Goal: Information Seeking & Learning: Learn about a topic

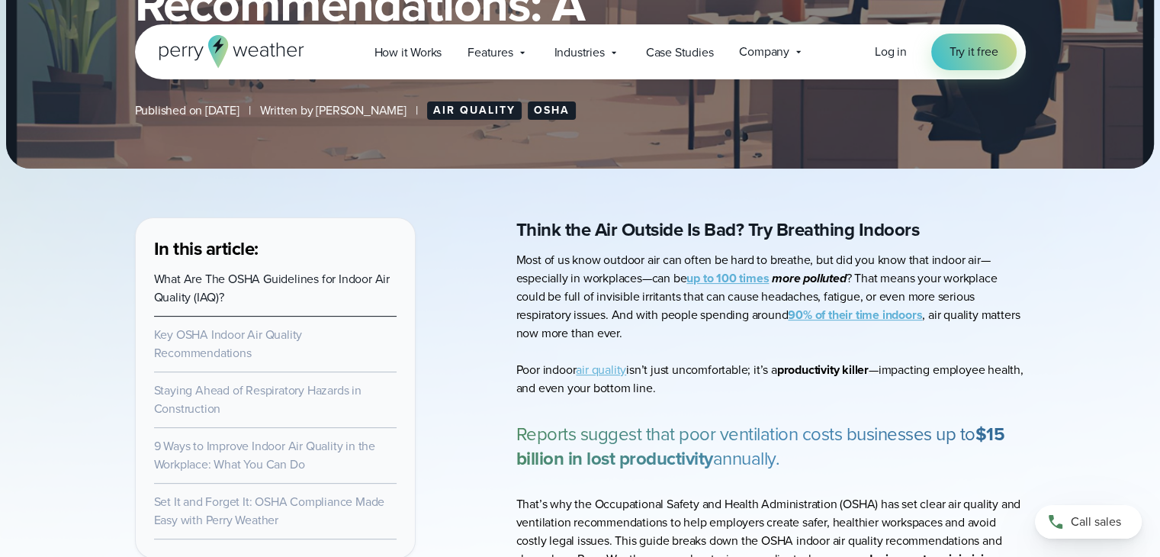
scroll to position [2712, 0]
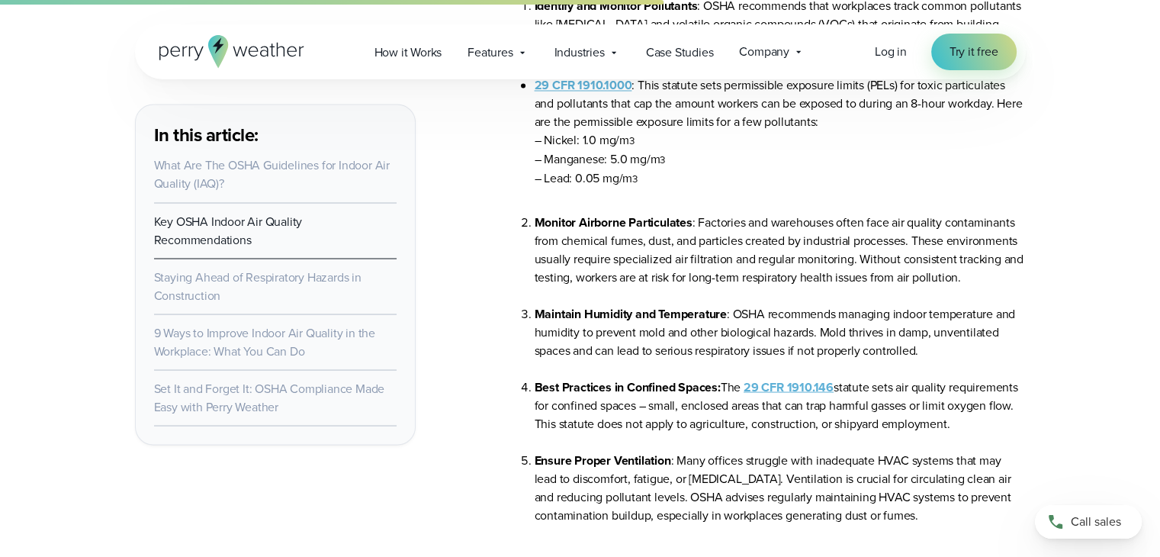
click at [898, 296] on li "Monitor Airborne Particulates : Factories and warehouses often face air quality…" at bounding box center [780, 259] width 491 height 92
click at [859, 261] on li "Monitor Airborne Particulates : Factories and warehouses often face air quality…" at bounding box center [780, 259] width 491 height 92
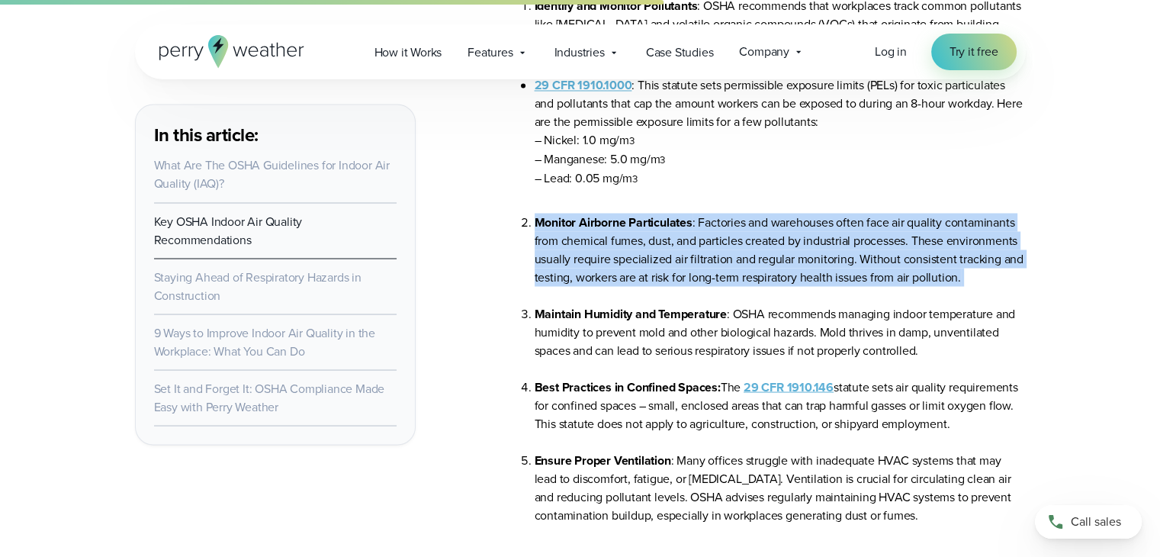
drag, startPoint x: 859, startPoint y: 261, endPoint x: 891, endPoint y: 261, distance: 32.0
click at [860, 261] on li "Monitor Airborne Particulates : Factories and warehouses often face air quality…" at bounding box center [780, 259] width 491 height 92
click at [896, 260] on li "Monitor Airborne Particulates : Factories and warehouses often face air quality…" at bounding box center [780, 259] width 491 height 92
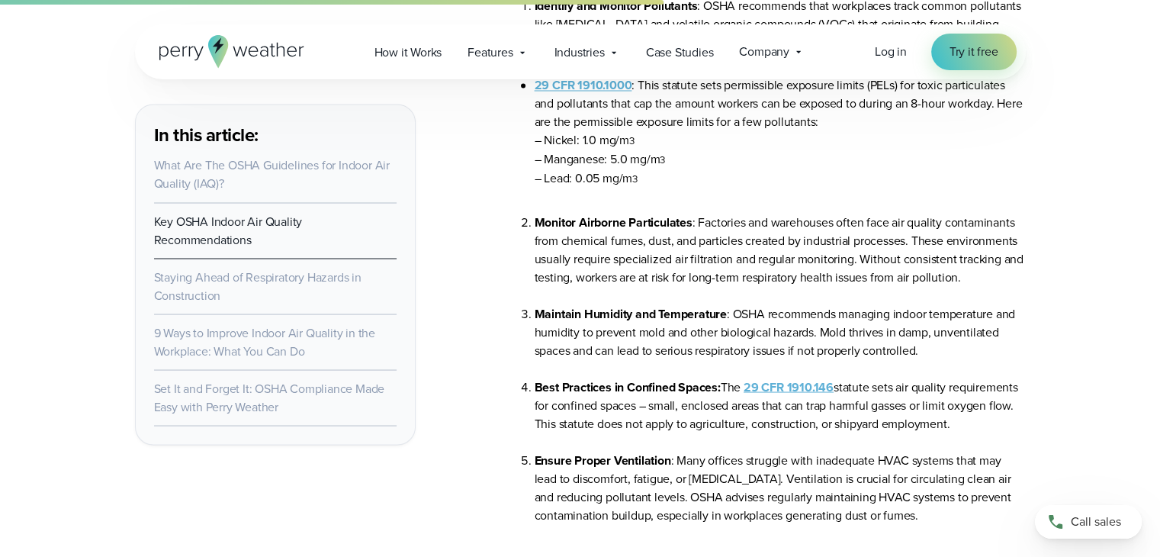
click at [1001, 276] on li "Monitor Airborne Particulates : Factories and warehouses often face air quality…" at bounding box center [780, 259] width 491 height 92
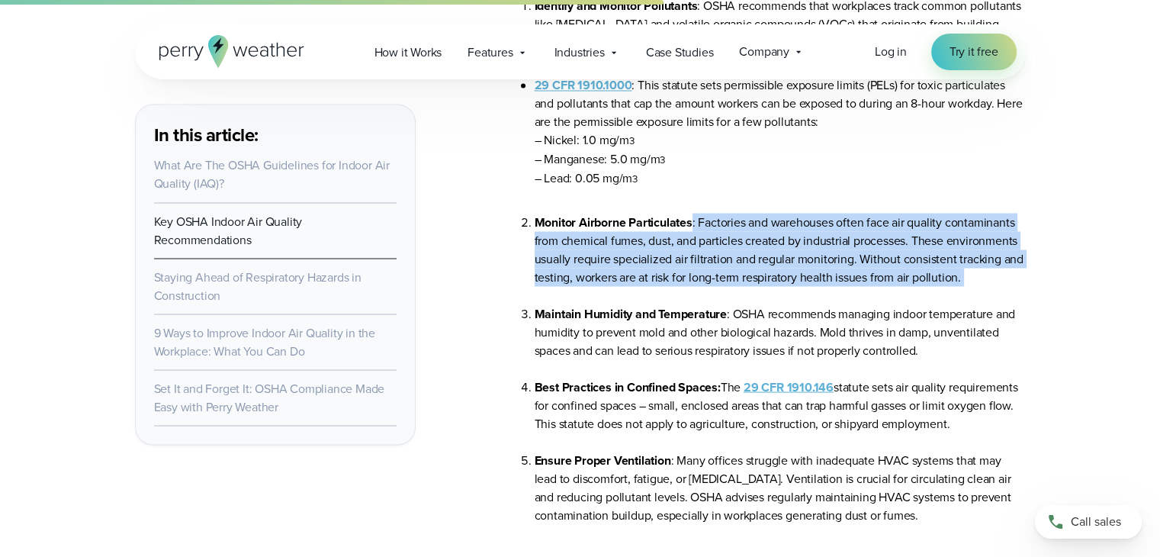
click at [1001, 275] on li "Monitor Airborne Particulates : Factories and warehouses often face air quality…" at bounding box center [780, 259] width 491 height 92
click at [967, 277] on li "Monitor Airborne Particulates : Factories and warehouses often face air quality…" at bounding box center [780, 259] width 491 height 92
click at [967, 278] on li "Monitor Airborne Particulates : Factories and warehouses often face air quality…" at bounding box center [780, 259] width 491 height 92
drag, startPoint x: 967, startPoint y: 278, endPoint x: 949, endPoint y: 284, distance: 18.8
click at [949, 284] on li "Monitor Airborne Particulates : Factories and warehouses often face air quality…" at bounding box center [780, 259] width 491 height 92
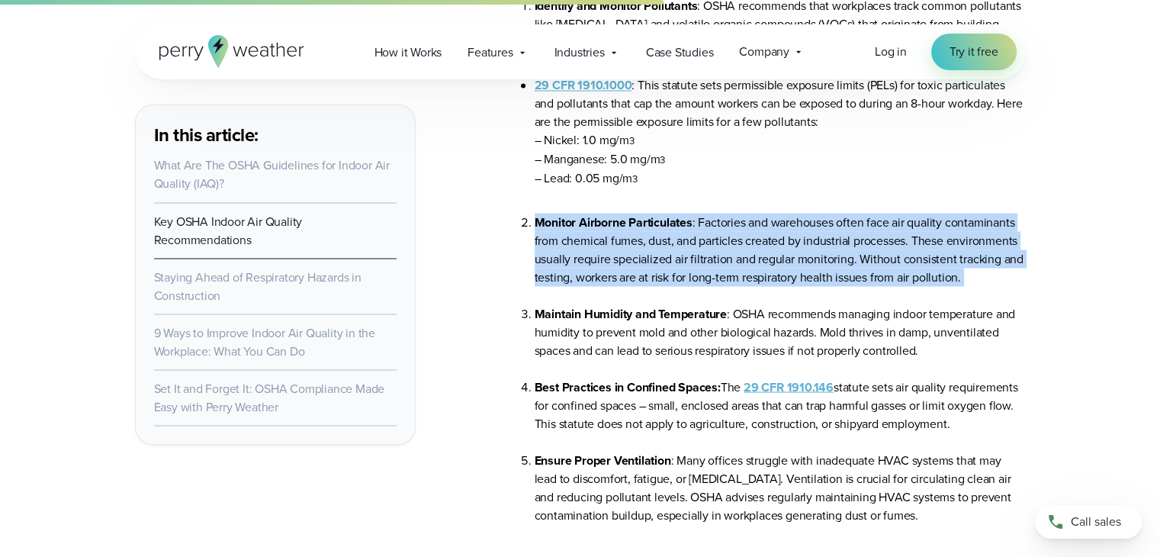
click at [949, 284] on li "Monitor Airborne Particulates : Factories and warehouses often face air quality…" at bounding box center [780, 259] width 491 height 92
click at [973, 287] on li "Monitor Airborne Particulates : Factories and warehouses often face air quality…" at bounding box center [780, 259] width 491 height 92
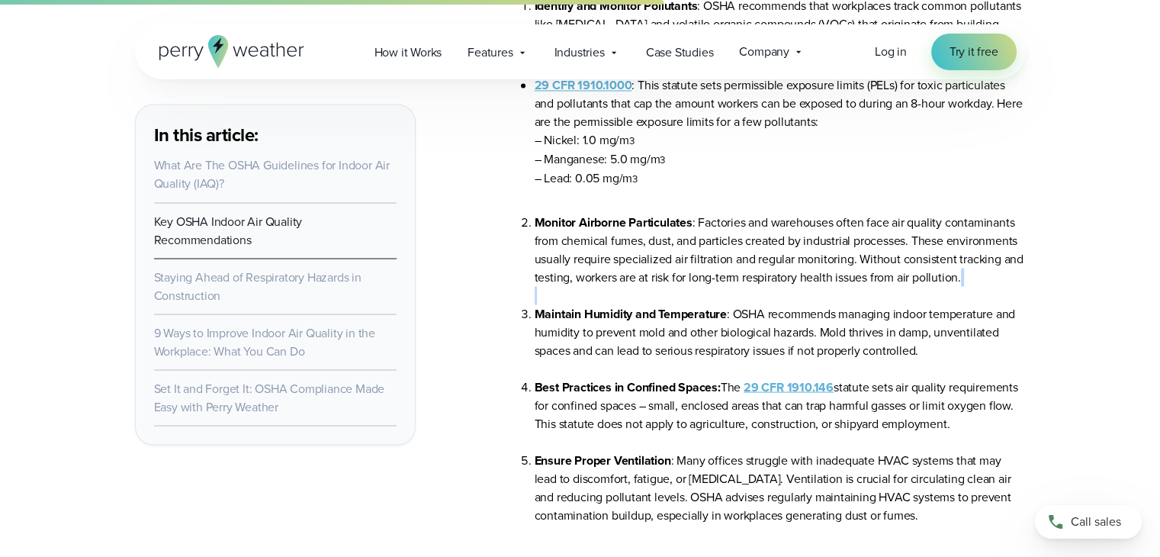
click at [973, 287] on li "Monitor Airborne Particulates : Factories and warehouses often face air quality…" at bounding box center [780, 259] width 491 height 92
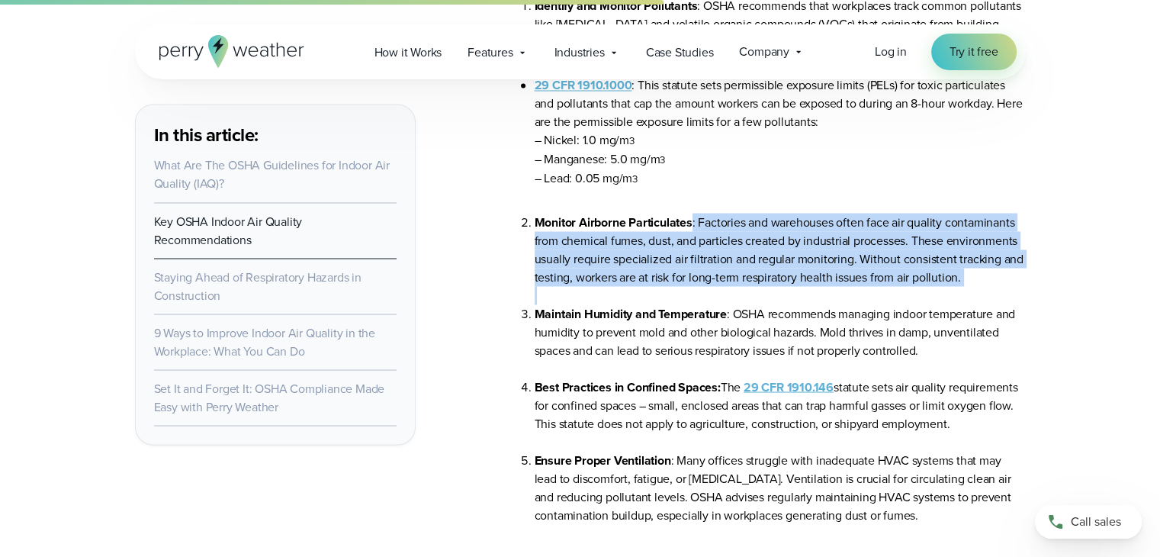
click at [965, 278] on li "Monitor Airborne Particulates : Factories and warehouses often face air quality…" at bounding box center [780, 259] width 491 height 92
drag, startPoint x: 965, startPoint y: 278, endPoint x: 945, endPoint y: 283, distance: 20.3
click at [948, 282] on li "Monitor Airborne Particulates : Factories and warehouses often face air quality…" at bounding box center [780, 259] width 491 height 92
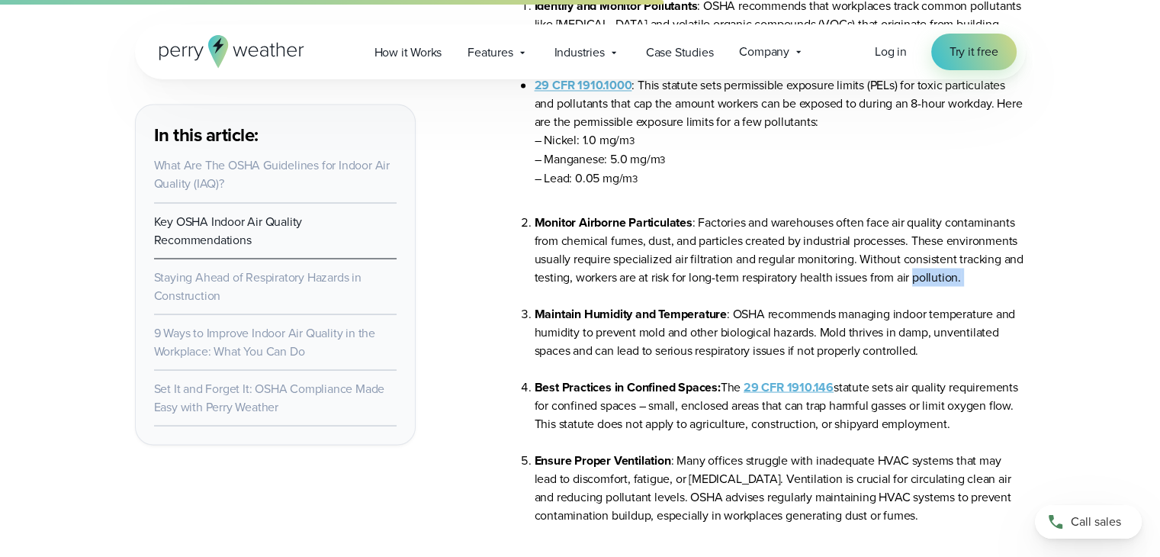
click at [940, 284] on li "Monitor Airborne Particulates : Factories and warehouses often face air quality…" at bounding box center [780, 259] width 491 height 92
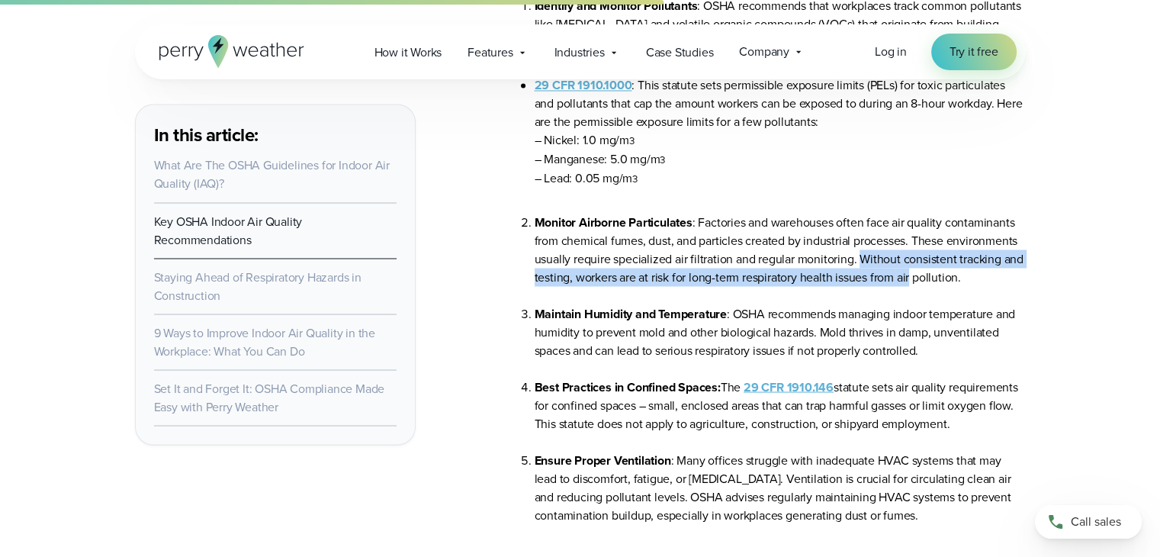
drag, startPoint x: 898, startPoint y: 284, endPoint x: 862, endPoint y: 265, distance: 41.6
click at [862, 265] on li "Monitor Airborne Particulates : Factories and warehouses often face air quality…" at bounding box center [780, 259] width 491 height 92
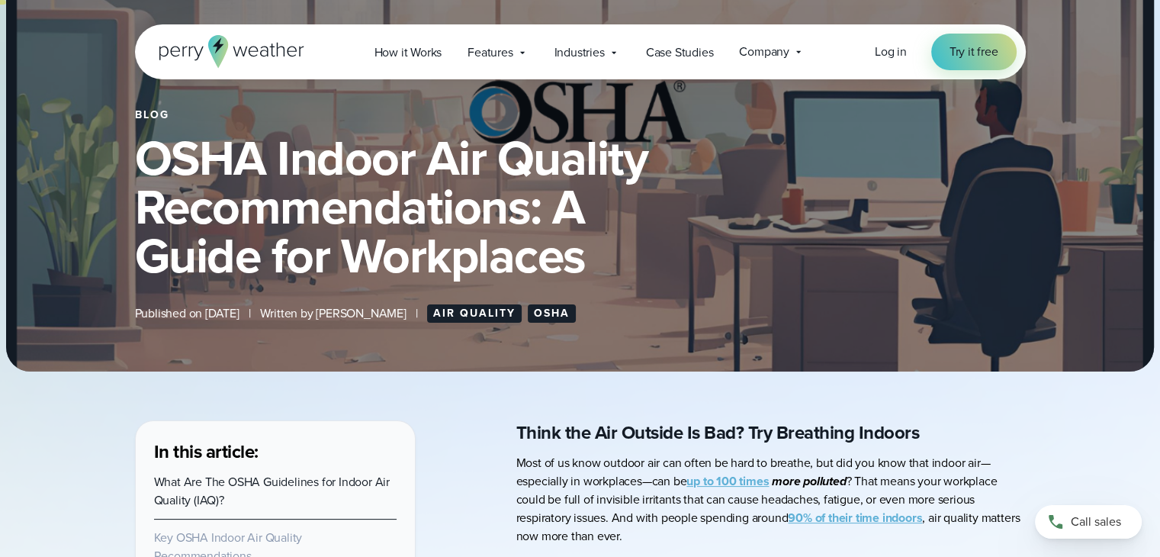
scroll to position [153, 0]
click at [408, 1] on div "Blog OSHA Indoor Air Quality Recommendations: A Guide for Workplaces Published …" at bounding box center [580, 113] width 1148 height 519
click at [583, 266] on h1 "OSHA Indoor Air Quality Recommendations: A Guide for Workplaces" at bounding box center [580, 207] width 891 height 146
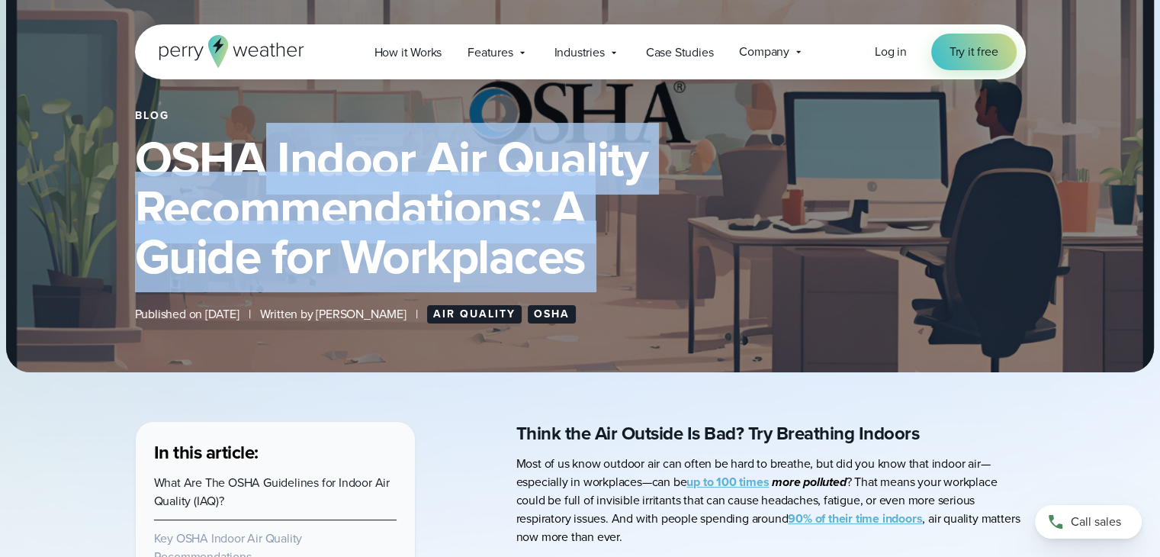
drag, startPoint x: 583, startPoint y: 266, endPoint x: 262, endPoint y: 177, distance: 333.2
click at [265, 184] on h1 "OSHA Indoor Air Quality Recommendations: A Guide for Workplaces" at bounding box center [580, 207] width 891 height 146
click at [214, 171] on h1 "OSHA Indoor Air Quality Recommendations: A Guide for Workplaces" at bounding box center [580, 207] width 891 height 146
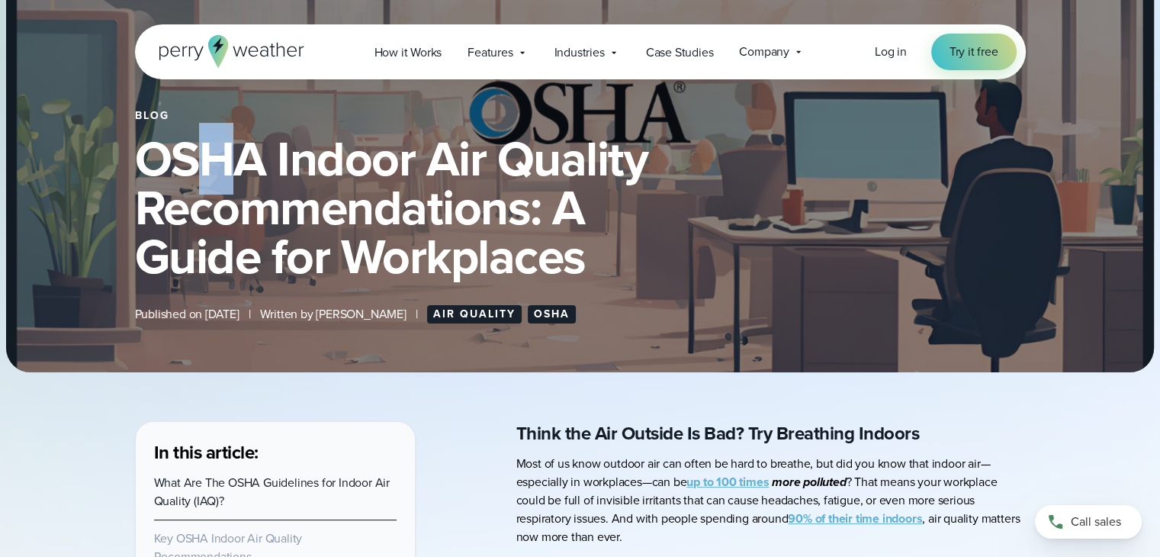
drag, startPoint x: 169, startPoint y: 153, endPoint x: 146, endPoint y: 140, distance: 26.7
click at [162, 149] on h1 "OSHA Indoor Air Quality Recommendations: A Guide for Workplaces" at bounding box center [580, 207] width 891 height 146
click at [146, 140] on h1 "OSHA Indoor Air Quality Recommendations: A Guide for Workplaces" at bounding box center [580, 207] width 891 height 146
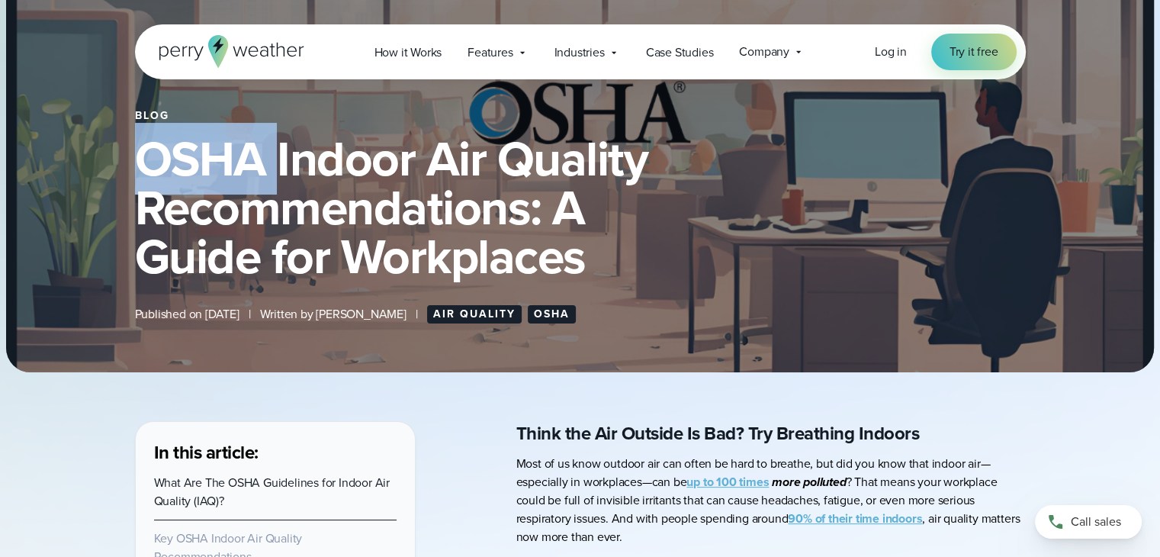
drag, startPoint x: 146, startPoint y: 140, endPoint x: 131, endPoint y: 153, distance: 20.0
click at [146, 140] on h1 "OSHA Indoor Air Quality Recommendations: A Guide for Workplaces" at bounding box center [580, 207] width 891 height 146
click at [165, 169] on h1 "OSHA Indoor Air Quality Recommendations: A Guide for Workplaces" at bounding box center [580, 207] width 891 height 146
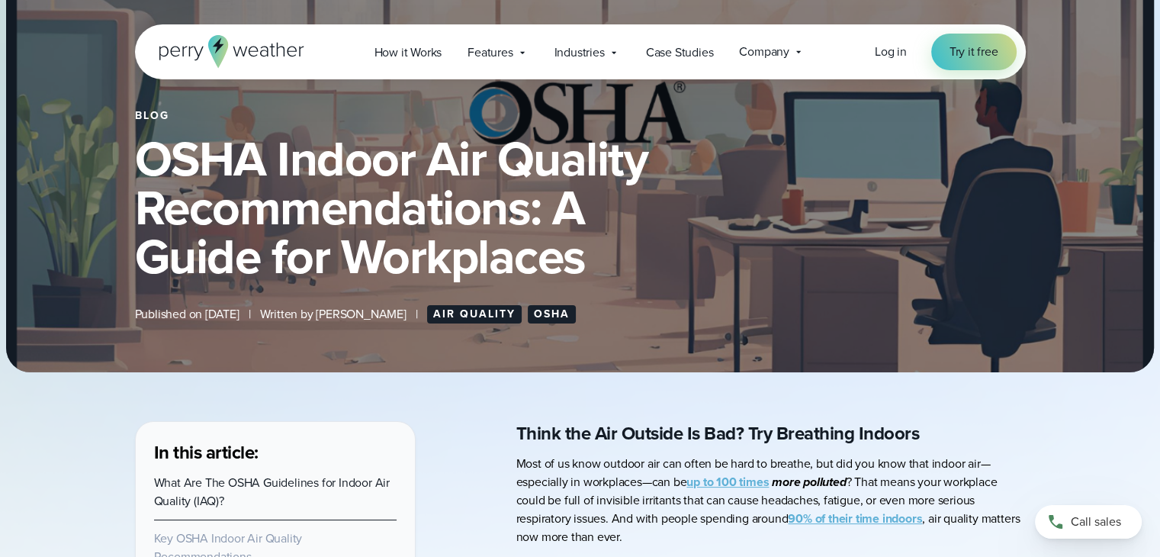
click at [589, 260] on h1 "OSHA Indoor Air Quality Recommendations: A Guide for Workplaces" at bounding box center [580, 207] width 891 height 146
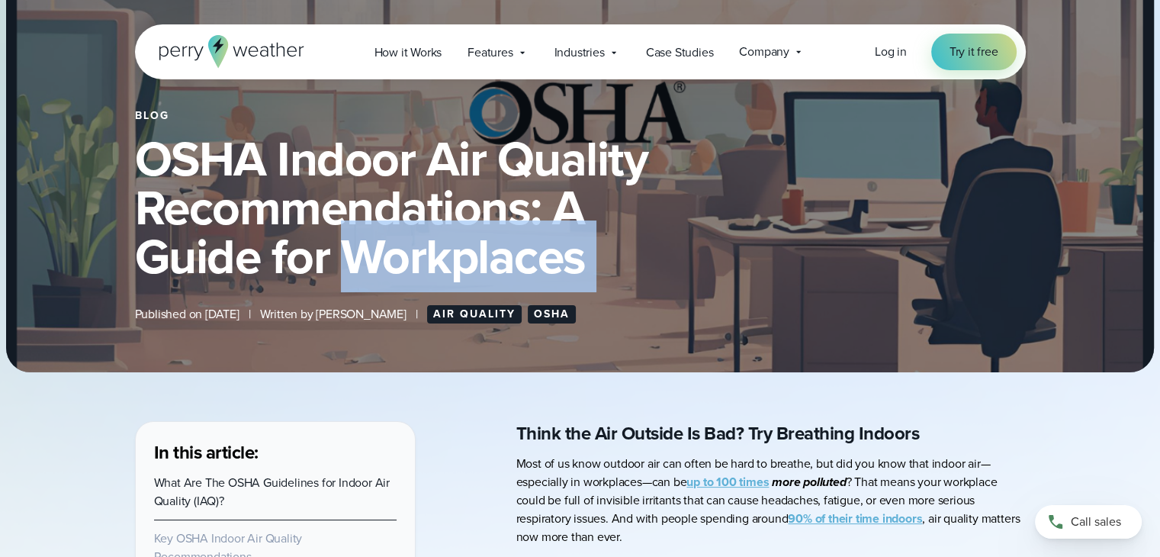
drag, startPoint x: 589, startPoint y: 260, endPoint x: 556, endPoint y: 266, distance: 33.4
click at [556, 266] on h1 "OSHA Indoor Air Quality Recommendations: A Guide for Workplaces" at bounding box center [580, 207] width 891 height 146
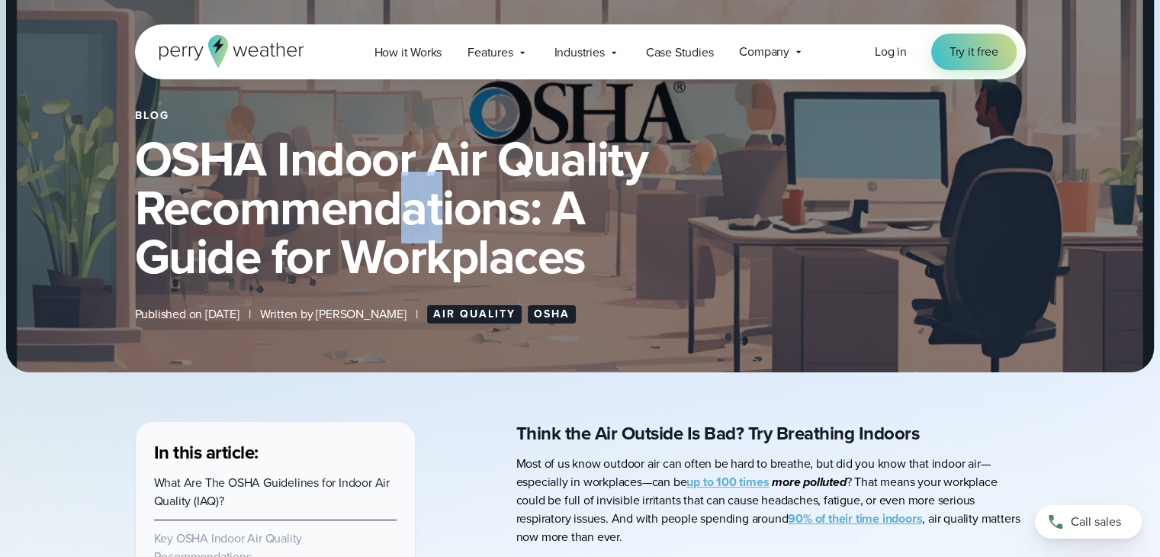
click at [363, 210] on h1 "OSHA Indoor Air Quality Recommendations: A Guide for Workplaces" at bounding box center [580, 207] width 891 height 146
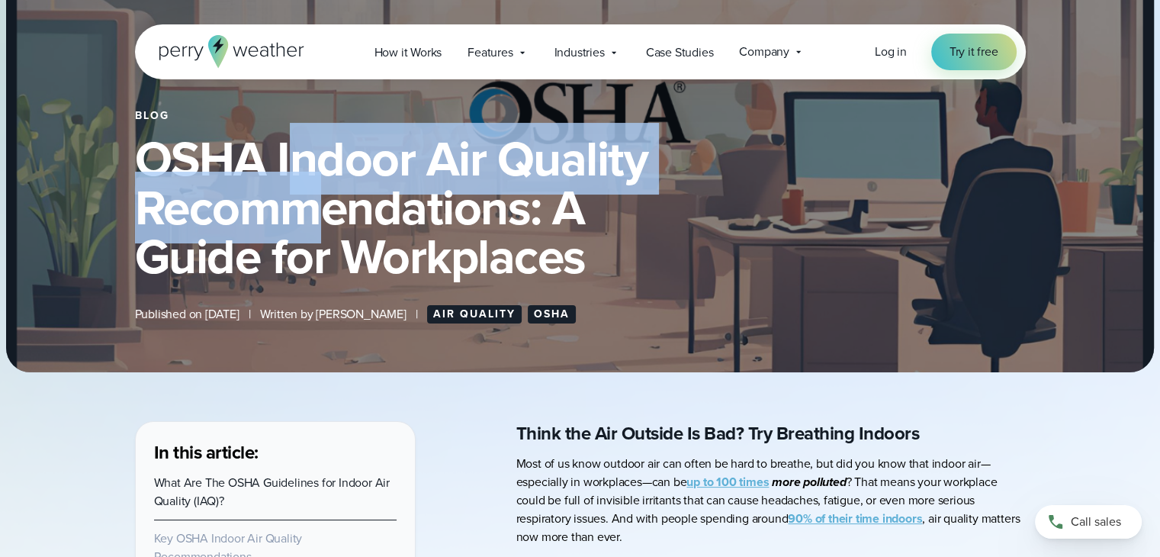
click at [299, 187] on h1 "OSHA Indoor Air Quality Recommendations: A Guide for Workplaces" at bounding box center [580, 207] width 891 height 146
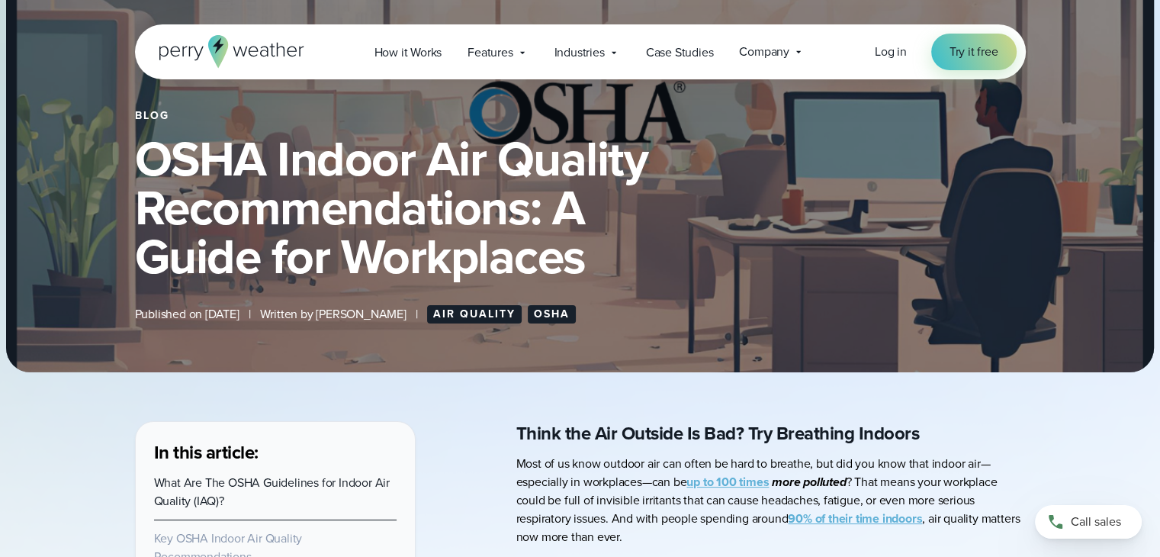
click at [583, 263] on h1 "OSHA Indoor Air Quality Recommendations: A Guide for Workplaces" at bounding box center [580, 207] width 891 height 146
click at [585, 257] on h1 "OSHA Indoor Air Quality Recommendations: A Guide for Workplaces" at bounding box center [580, 207] width 891 height 146
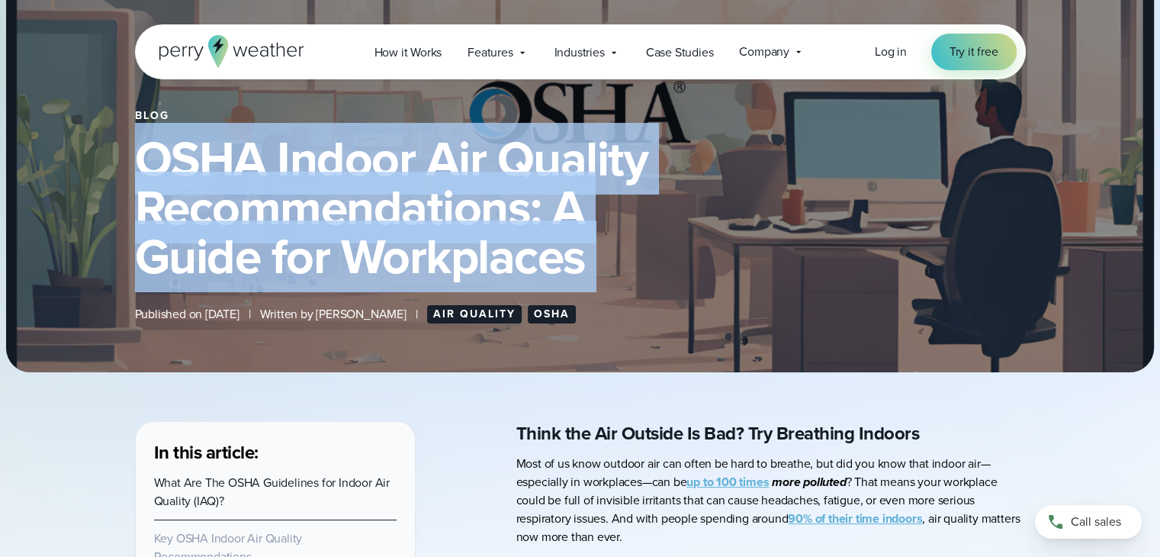
drag, startPoint x: 585, startPoint y: 257, endPoint x: 204, endPoint y: 163, distance: 392.7
click at [204, 163] on h1 "OSHA Indoor Air Quality Recommendations: A Guide for Workplaces" at bounding box center [580, 207] width 891 height 146
